Goal: Task Accomplishment & Management: Use online tool/utility

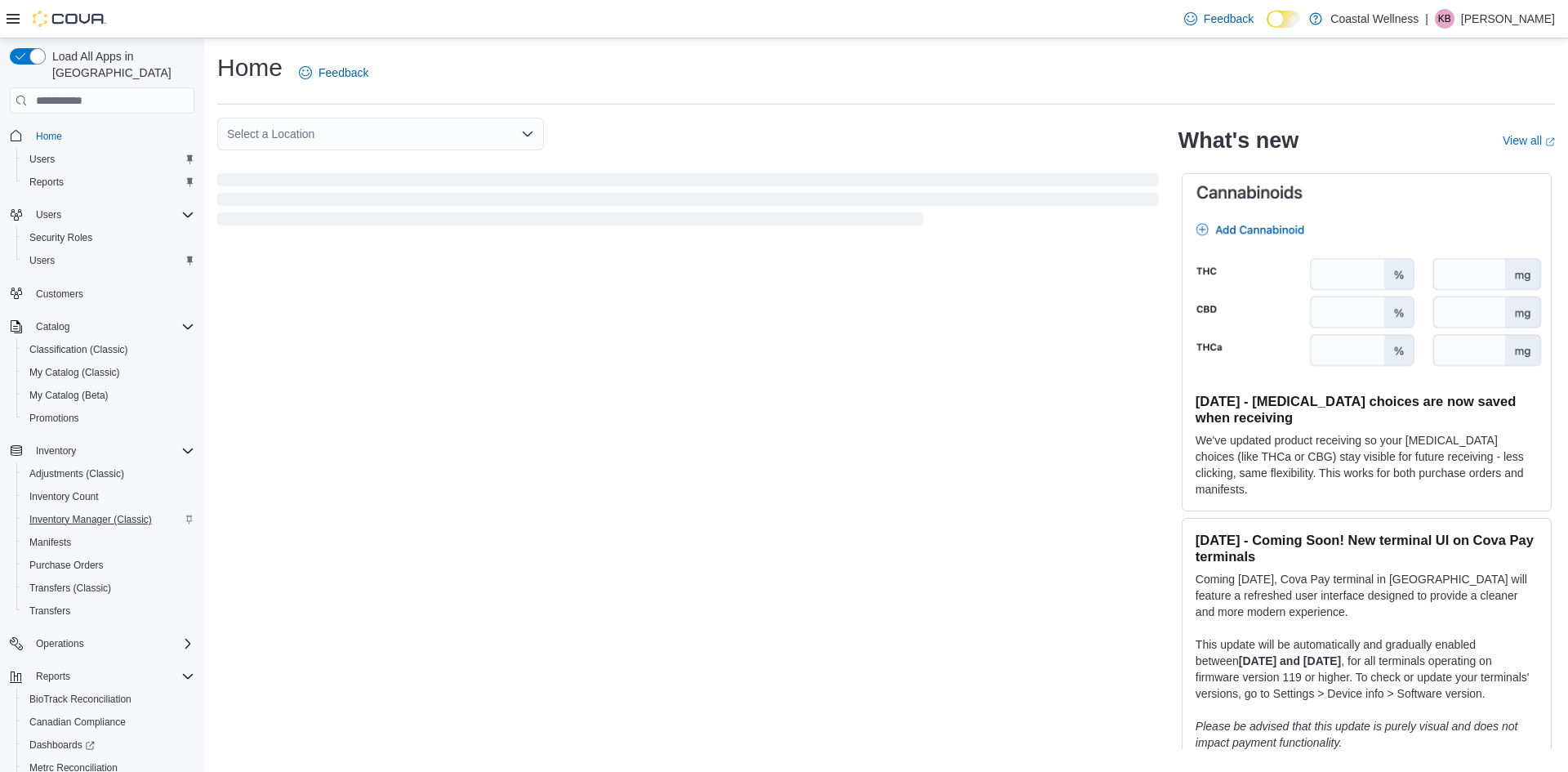
scroll to position [98, 0]
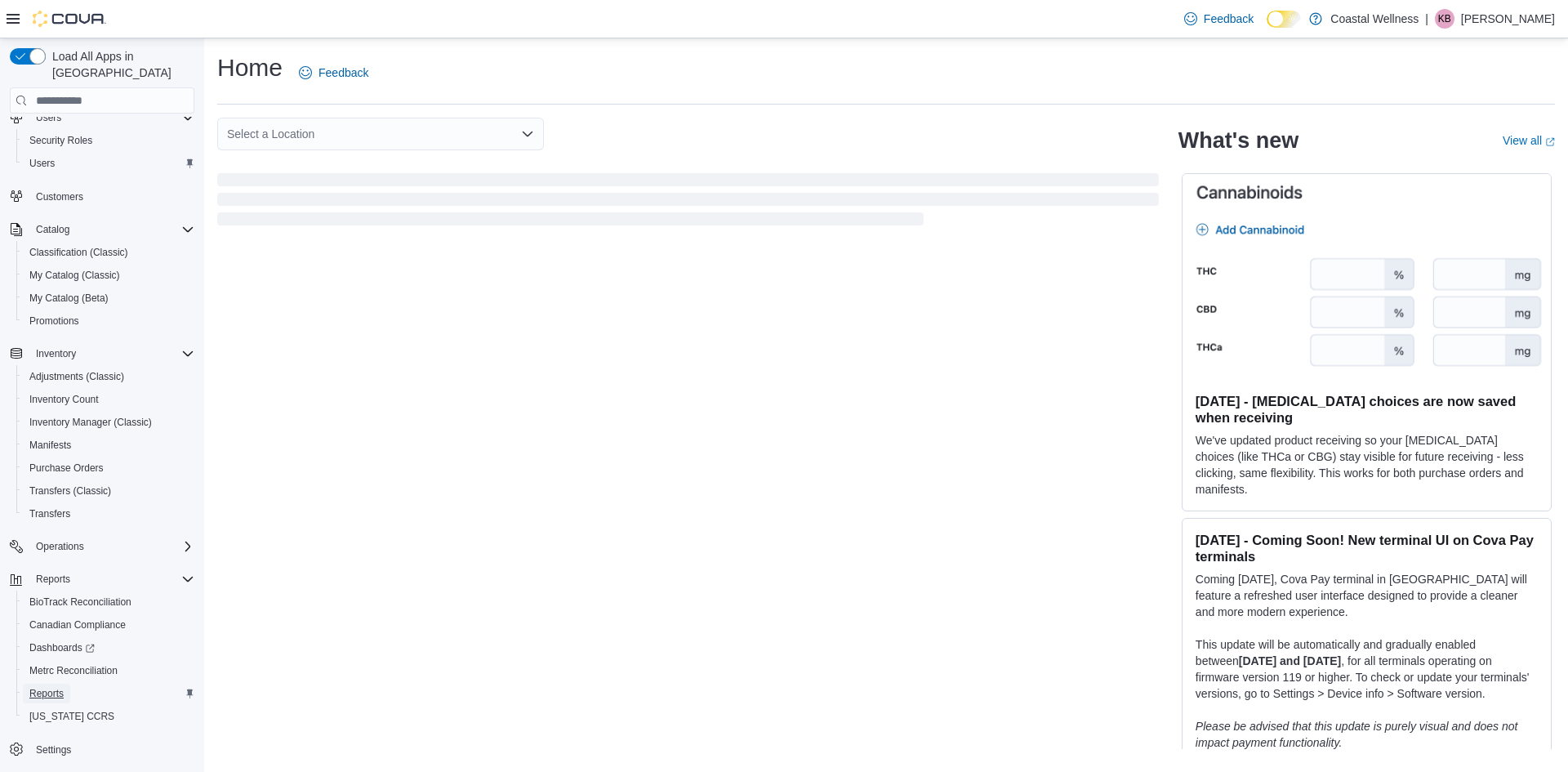
click at [41, 687] on span "Reports" at bounding box center [46, 693] width 35 height 13
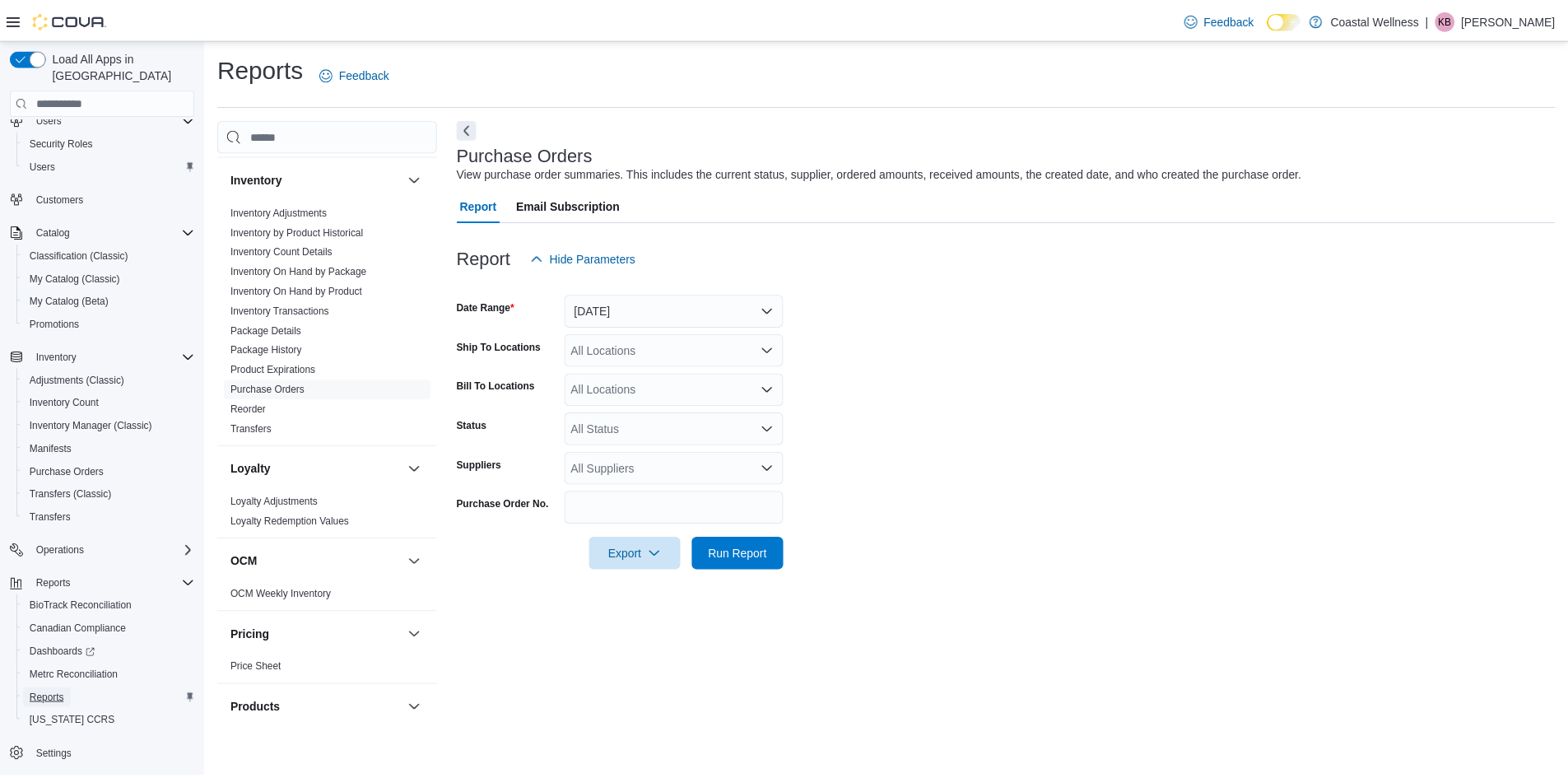
scroll to position [822, 0]
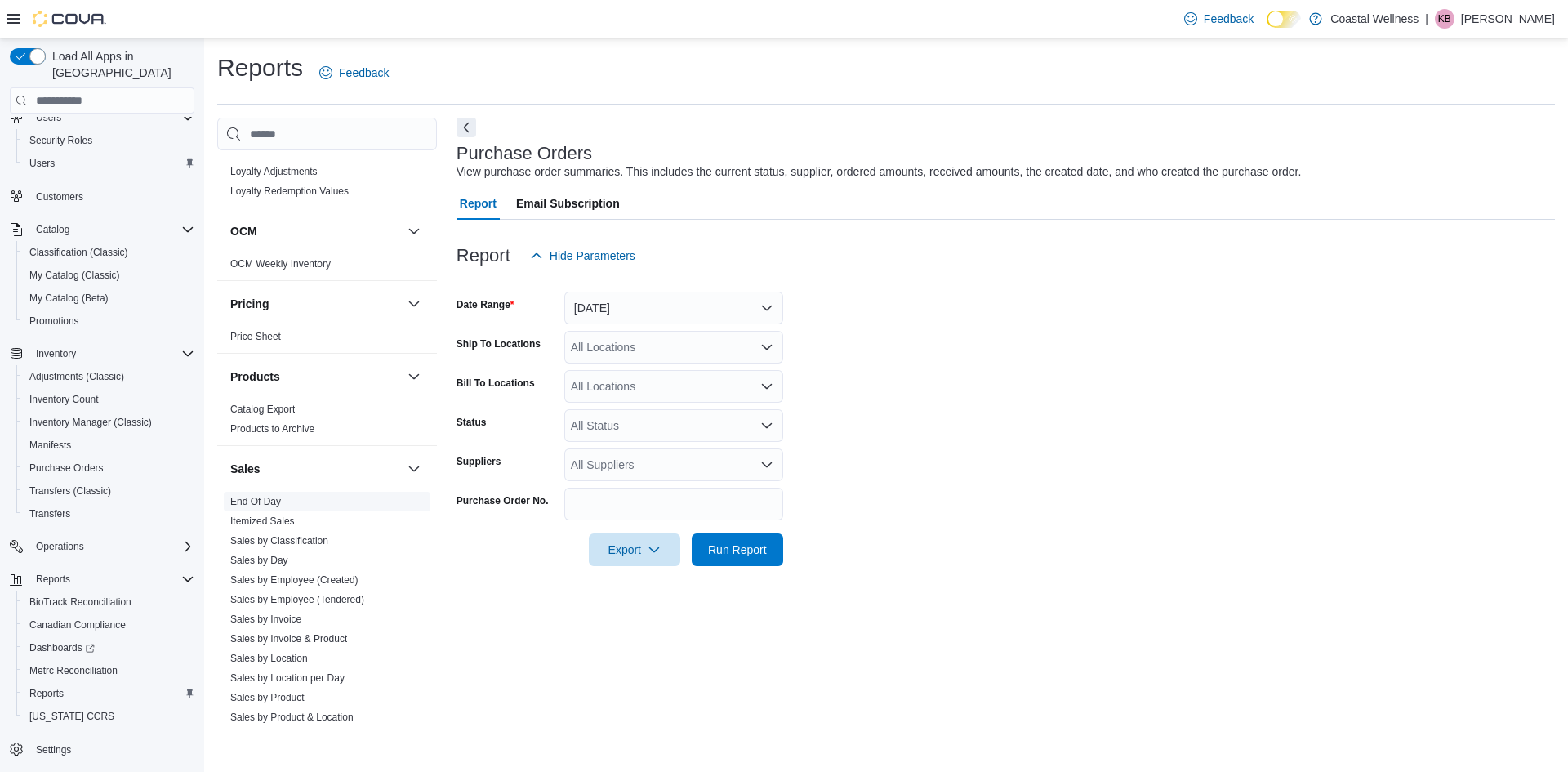
click at [265, 493] on span "End Of Day" at bounding box center [327, 501] width 206 height 20
click at [263, 498] on link "End Of Day" at bounding box center [255, 501] width 51 height 11
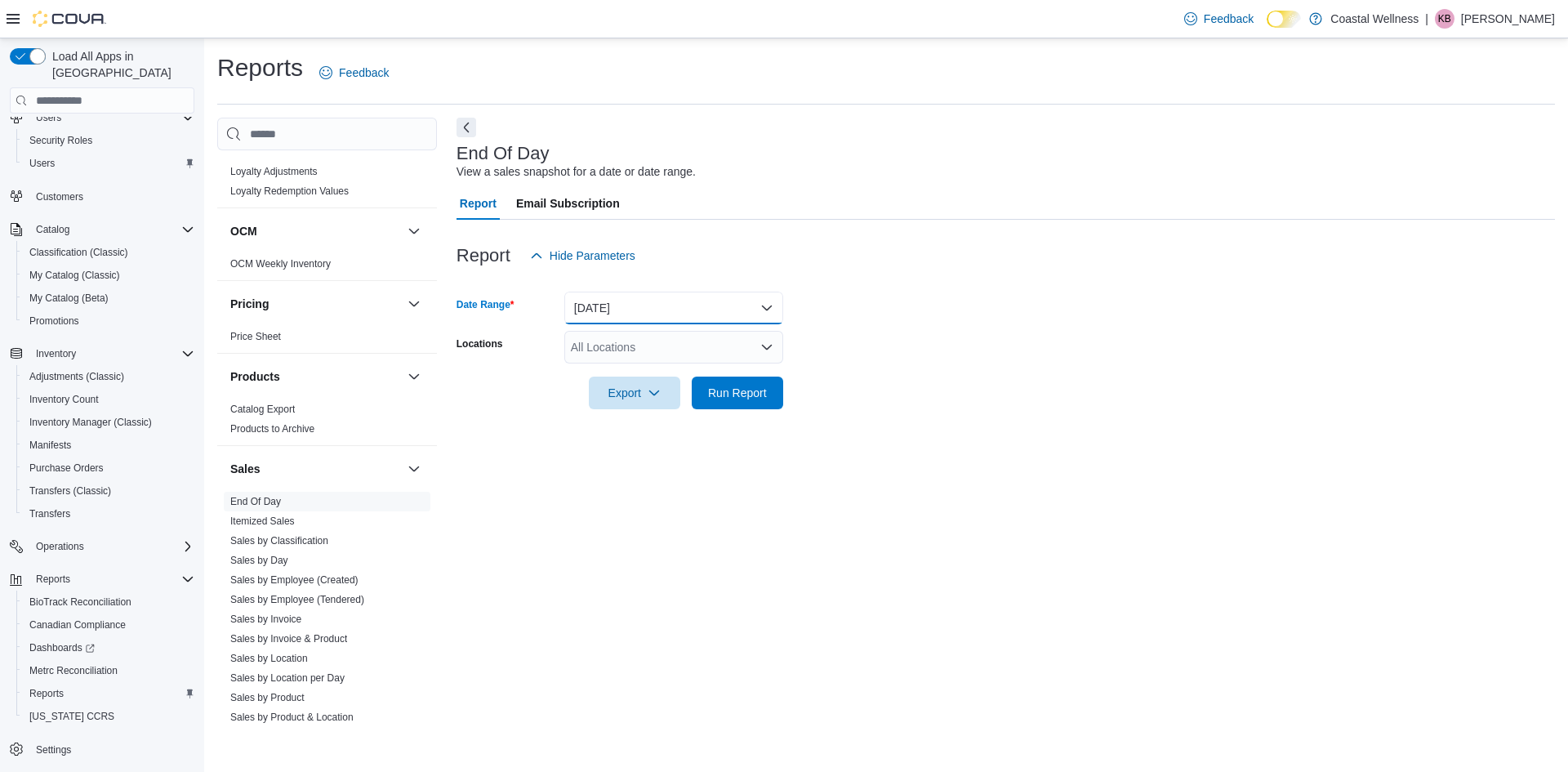
click at [653, 310] on button "[DATE]" at bounding box center [673, 308] width 219 height 33
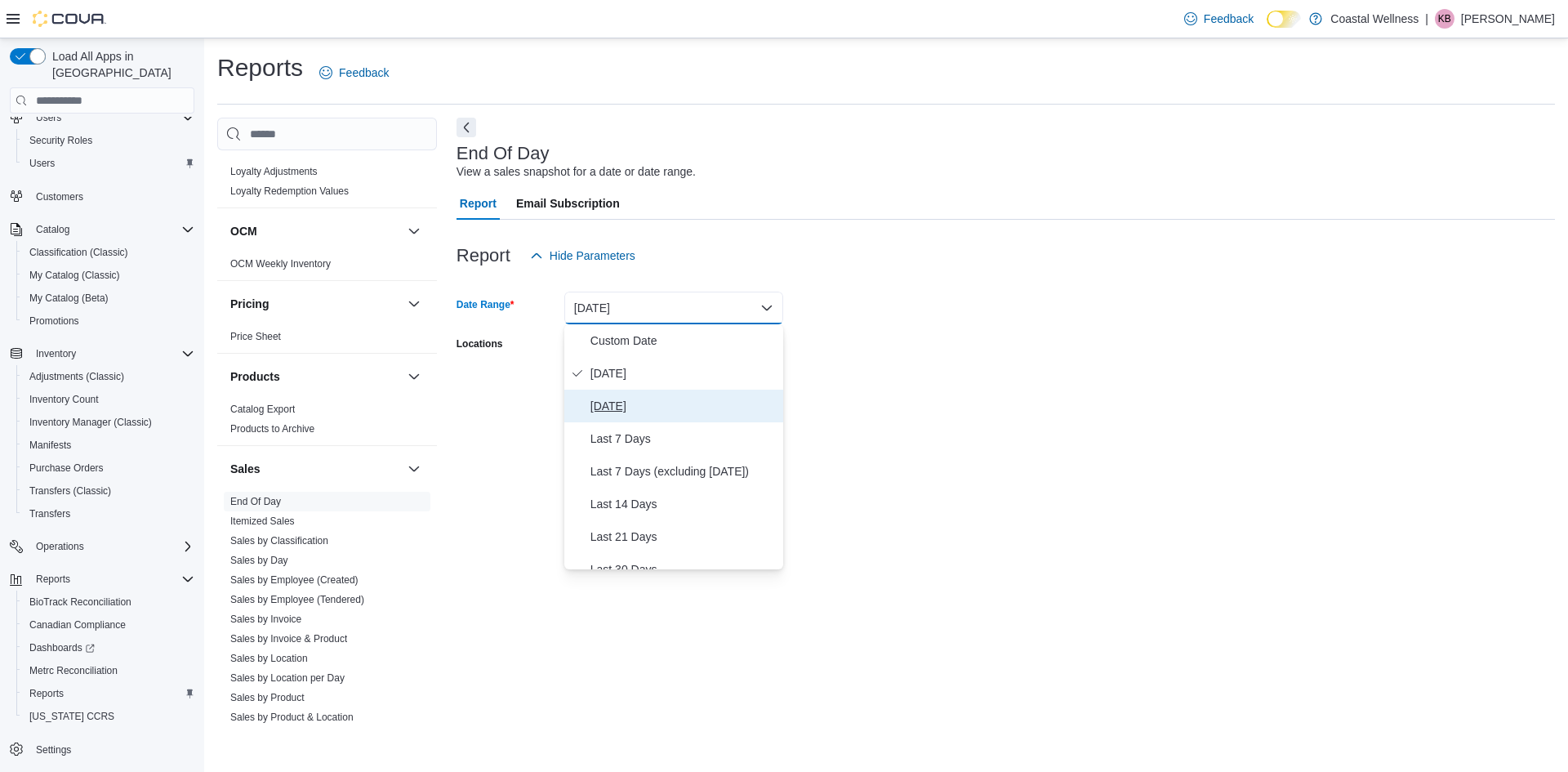
click at [629, 404] on span "[DATE]" at bounding box center [683, 405] width 186 height 20
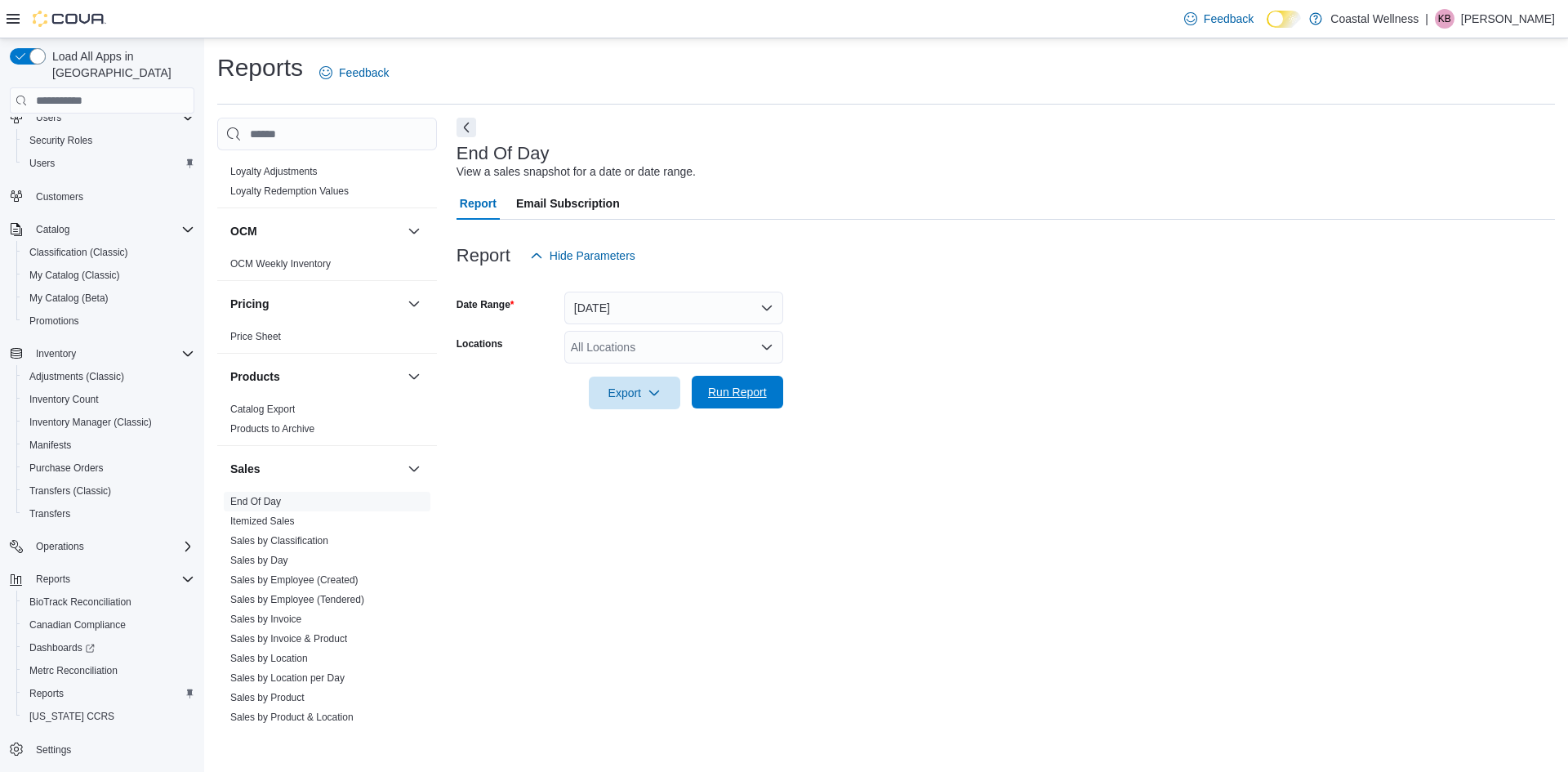
click at [754, 396] on span "Run Report" at bounding box center [738, 391] width 59 height 16
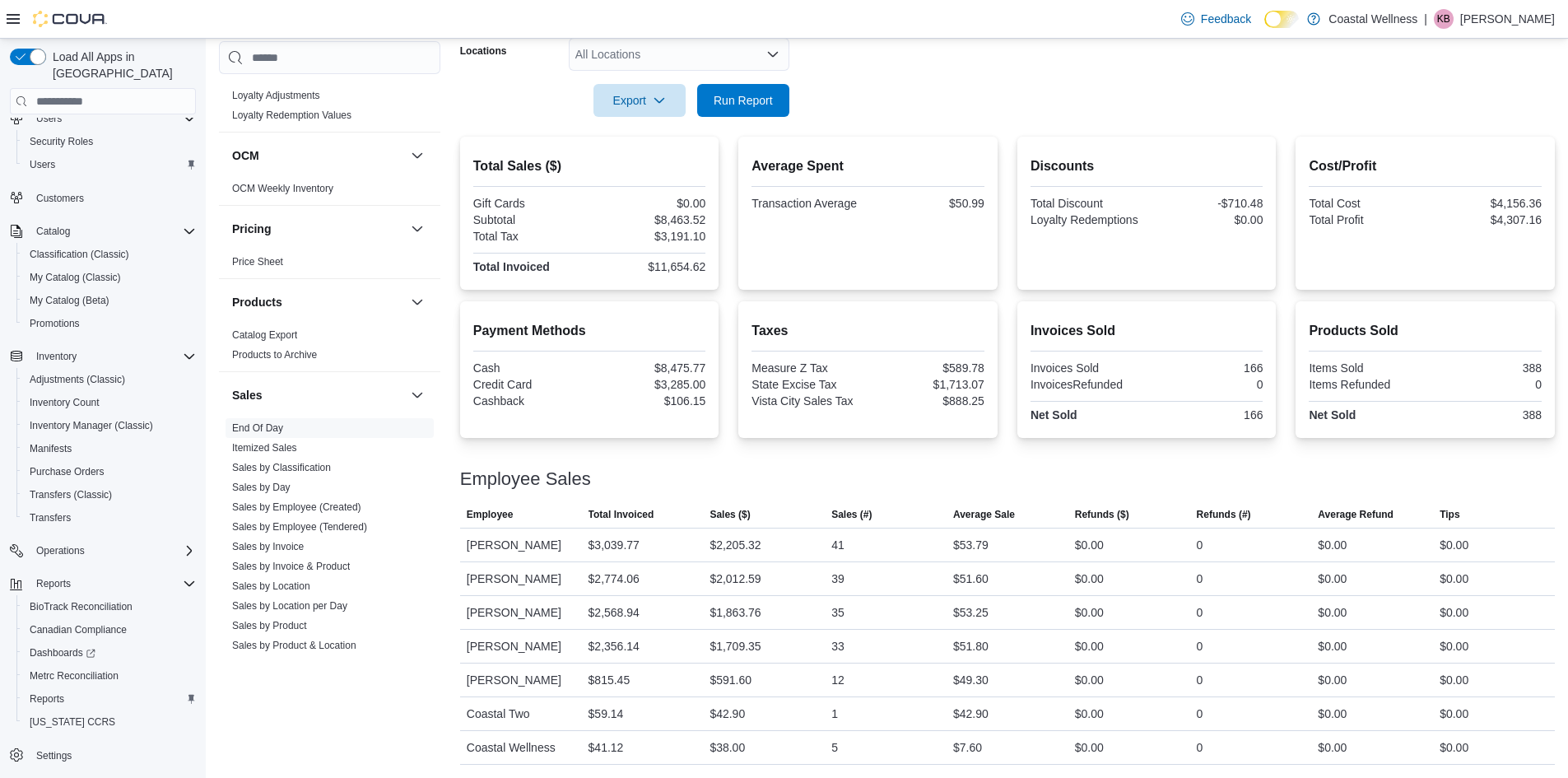
scroll to position [48, 0]
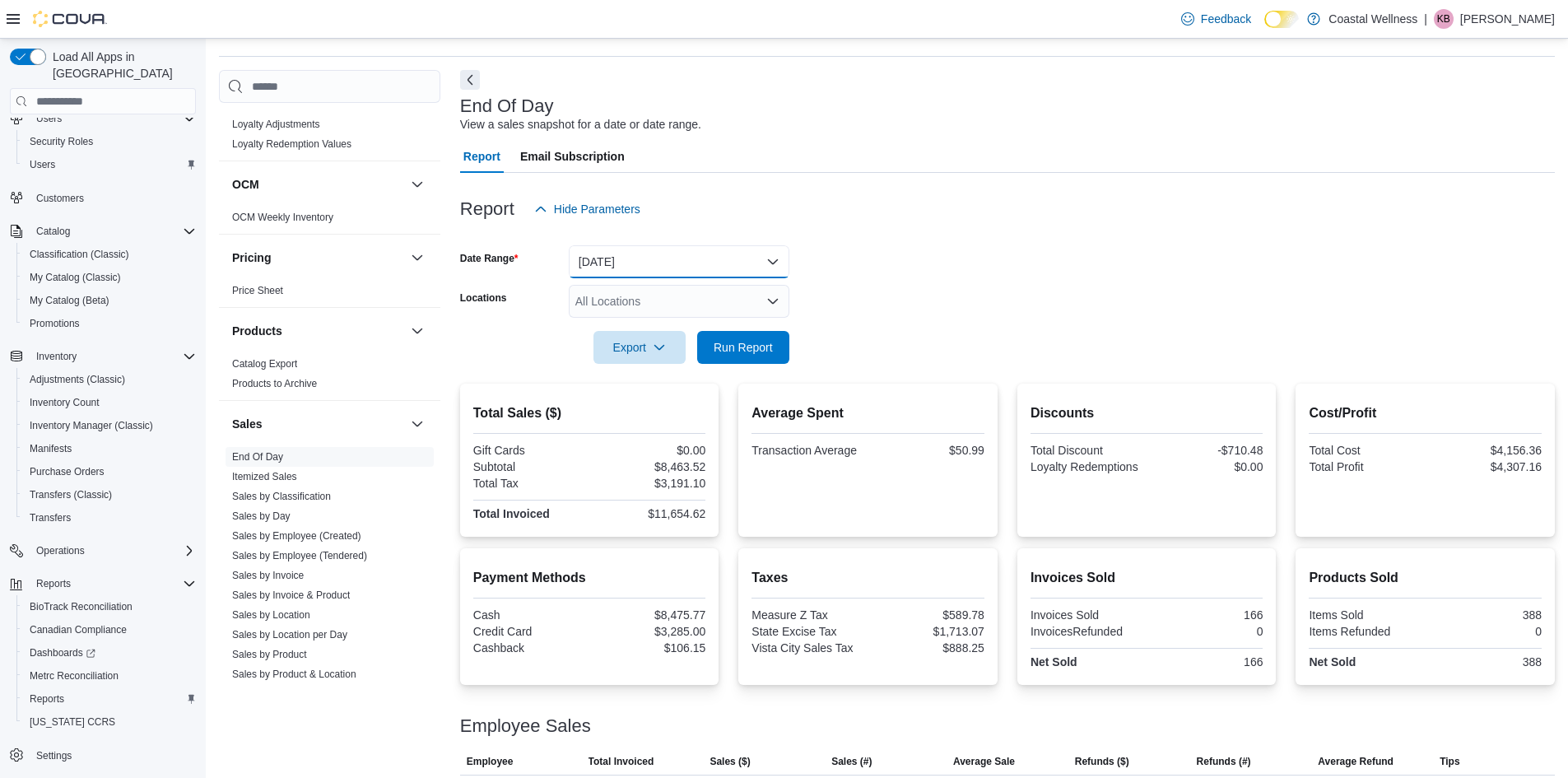
click at [639, 254] on button "[DATE]" at bounding box center [678, 261] width 220 height 33
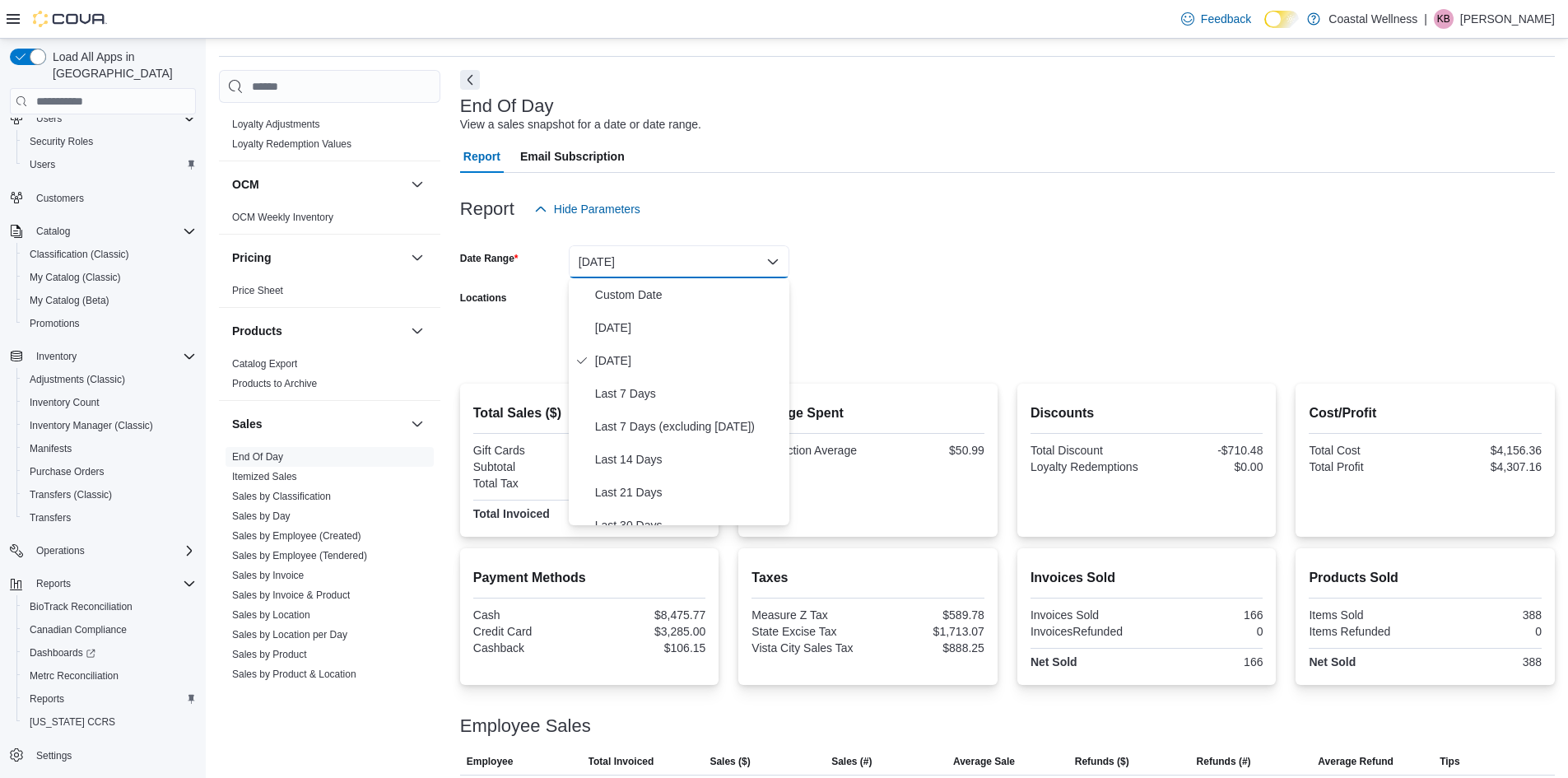
click at [945, 262] on form "Date Range [DATE] Locations All Locations Export Run Report" at bounding box center [1008, 295] width 1095 height 138
